Goal: Find specific page/section: Find specific page/section

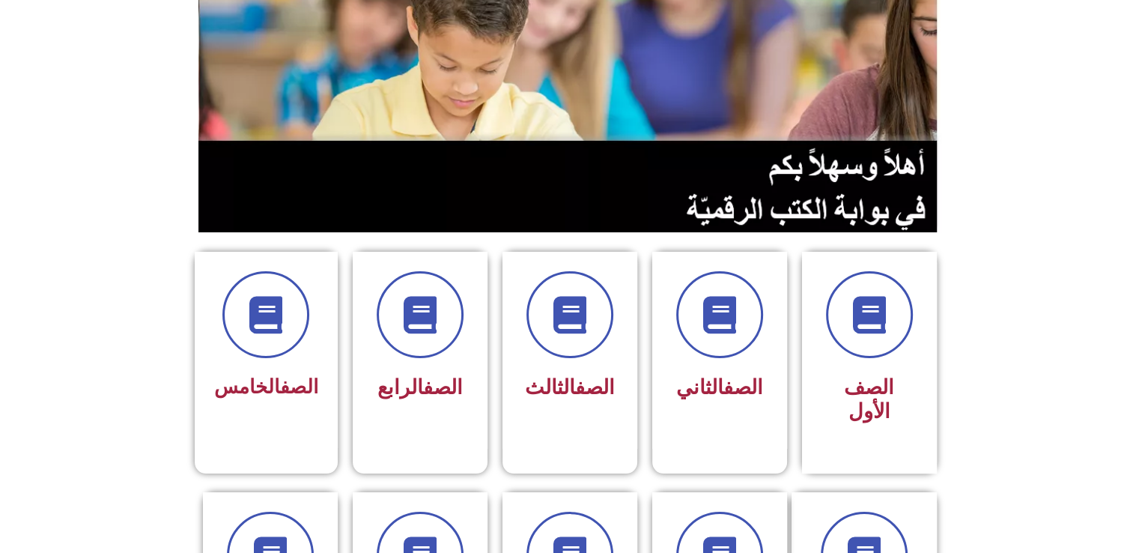
scroll to position [173, 0]
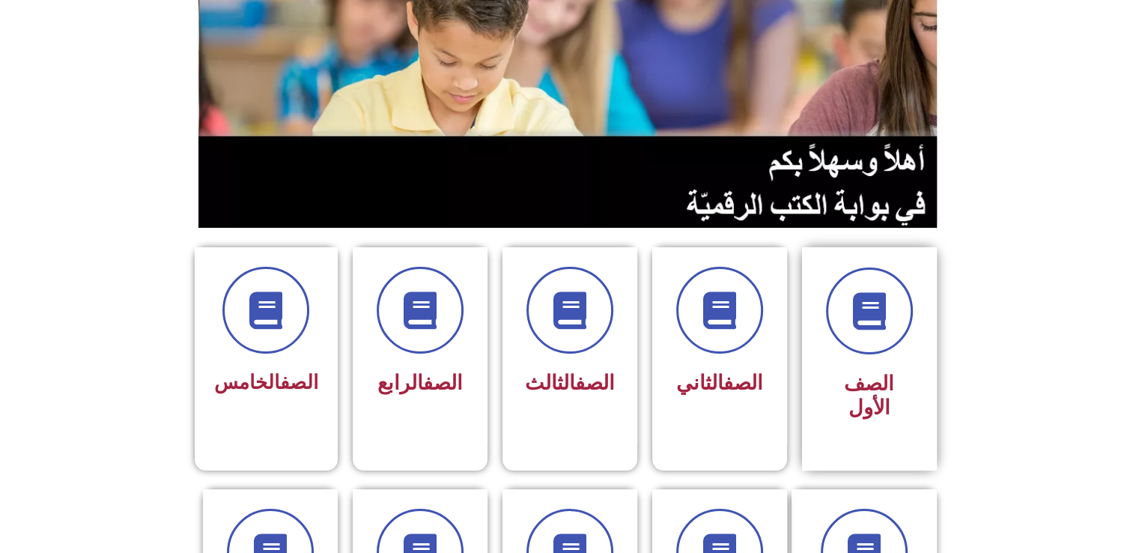
click at [849, 383] on span "الصف الأول" at bounding box center [869, 395] width 50 height 48
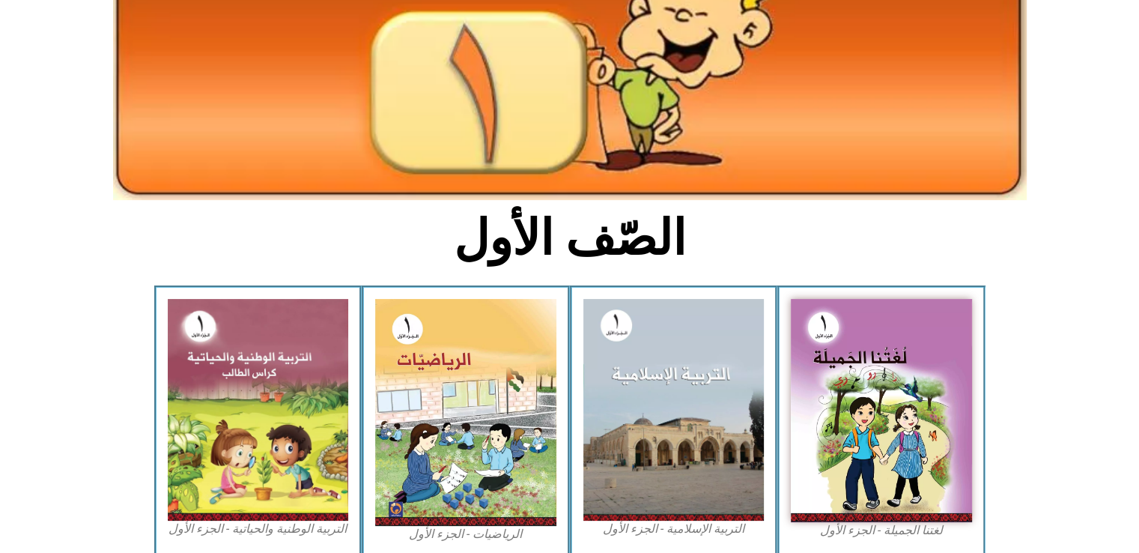
scroll to position [209, 0]
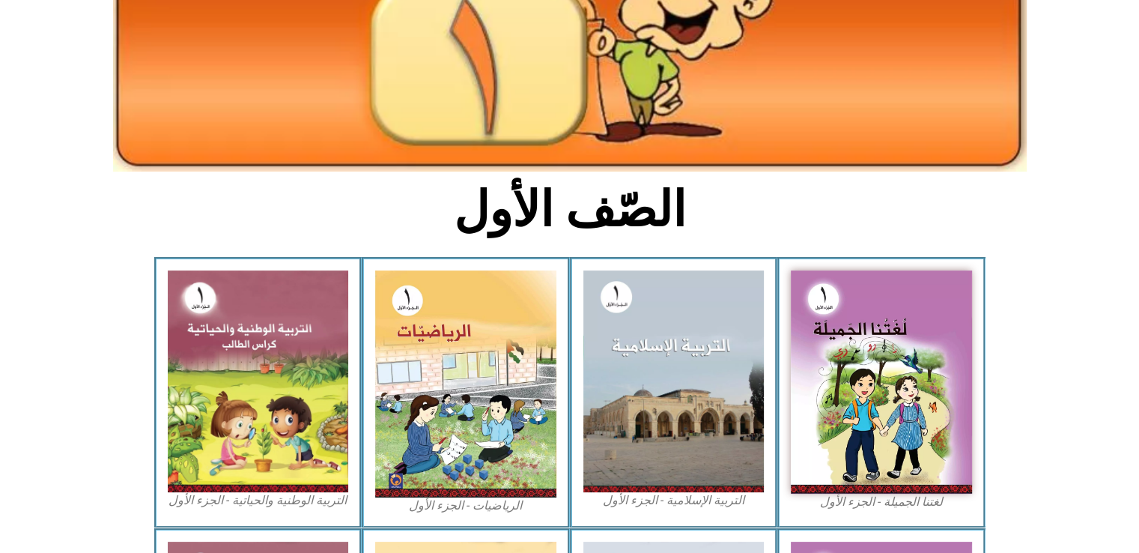
click at [675, 357] on img at bounding box center [673, 381] width 181 height 222
